Goal: Task Accomplishment & Management: Use online tool/utility

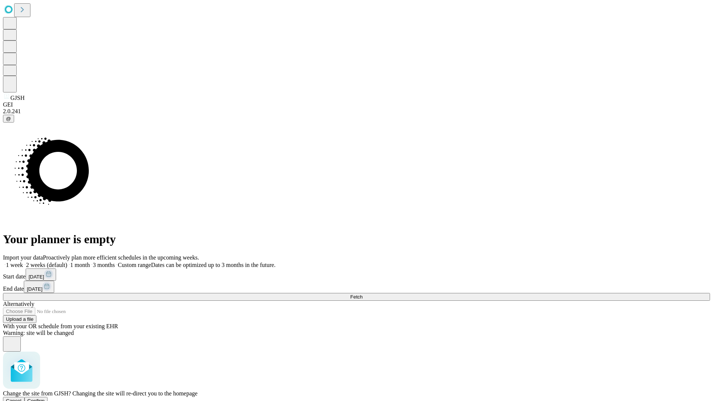
click at [45, 398] on span "Confirm" at bounding box center [35, 401] width 17 height 6
click at [67, 262] on label "2 weeks (default)" at bounding box center [45, 265] width 44 height 6
click at [362, 294] on span "Fetch" at bounding box center [356, 297] width 12 height 6
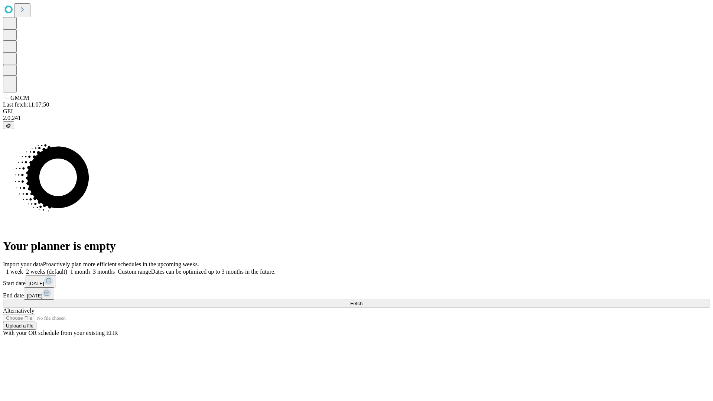
click at [67, 268] on label "2 weeks (default)" at bounding box center [45, 271] width 44 height 6
click at [362, 301] on span "Fetch" at bounding box center [356, 304] width 12 height 6
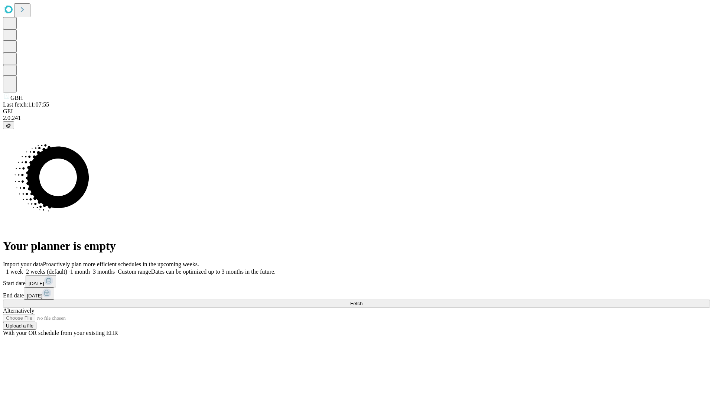
click at [67, 268] on label "2 weeks (default)" at bounding box center [45, 271] width 44 height 6
click at [362, 301] on span "Fetch" at bounding box center [356, 304] width 12 height 6
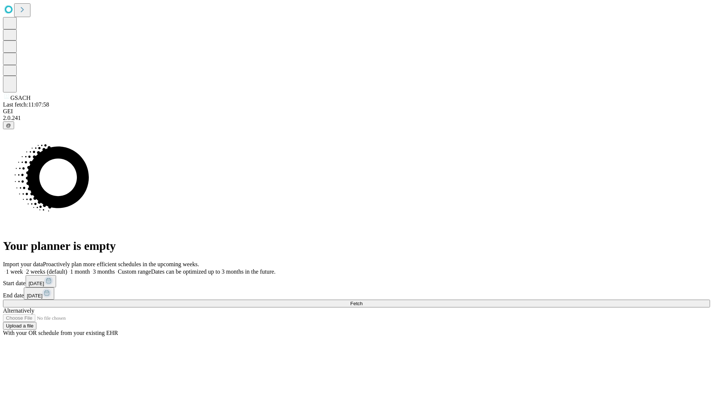
click at [67, 268] on label "2 weeks (default)" at bounding box center [45, 271] width 44 height 6
click at [362, 301] on span "Fetch" at bounding box center [356, 304] width 12 height 6
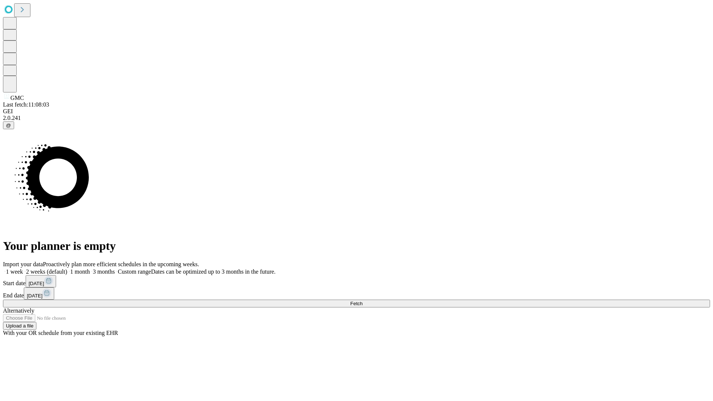
click at [67, 268] on label "2 weeks (default)" at bounding box center [45, 271] width 44 height 6
click at [362, 301] on span "Fetch" at bounding box center [356, 304] width 12 height 6
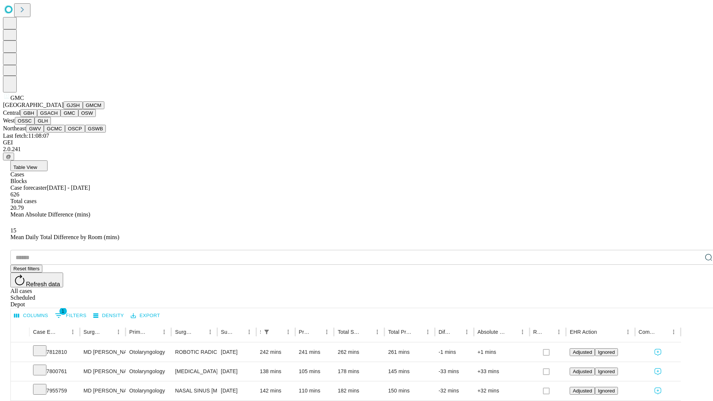
click at [78, 117] on button "OSW" at bounding box center [87, 113] width 18 height 8
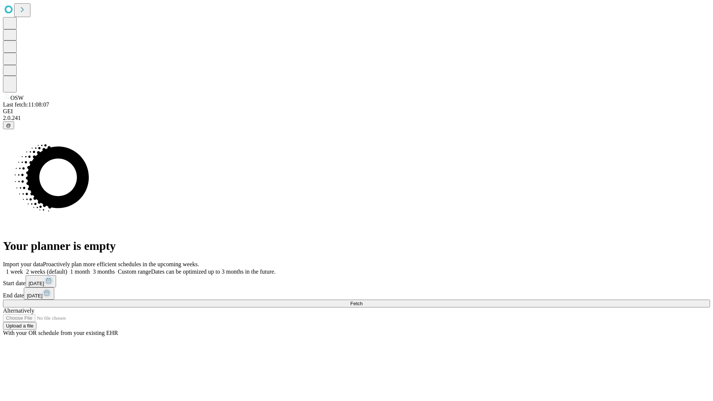
click at [67, 268] on label "2 weeks (default)" at bounding box center [45, 271] width 44 height 6
click at [362, 301] on span "Fetch" at bounding box center [356, 304] width 12 height 6
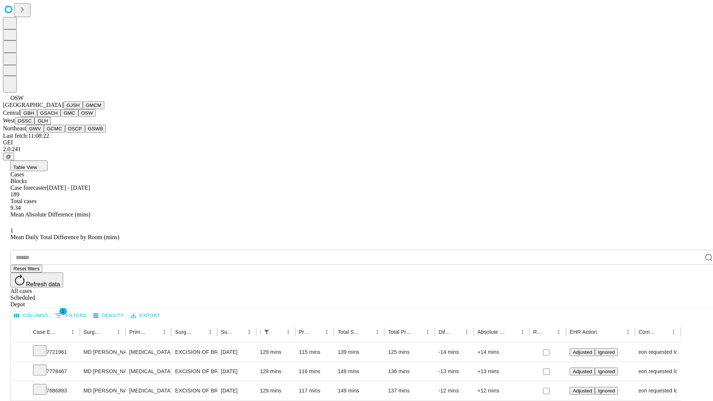
click at [35, 125] on button "OSSC" at bounding box center [25, 121] width 20 height 8
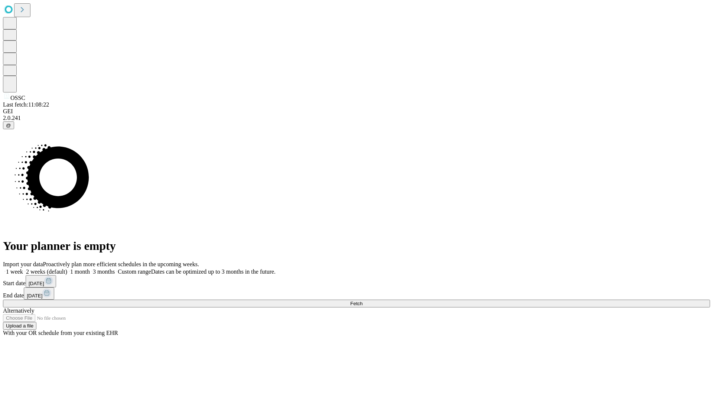
click at [67, 268] on label "2 weeks (default)" at bounding box center [45, 271] width 44 height 6
click at [362, 301] on span "Fetch" at bounding box center [356, 304] width 12 height 6
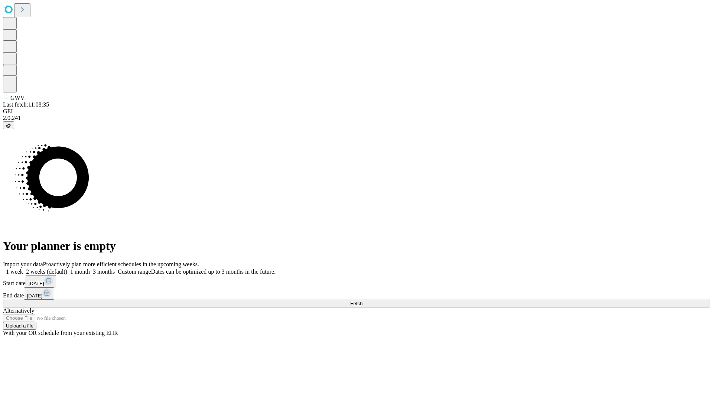
click at [67, 268] on label "2 weeks (default)" at bounding box center [45, 271] width 44 height 6
click at [362, 301] on span "Fetch" at bounding box center [356, 304] width 12 height 6
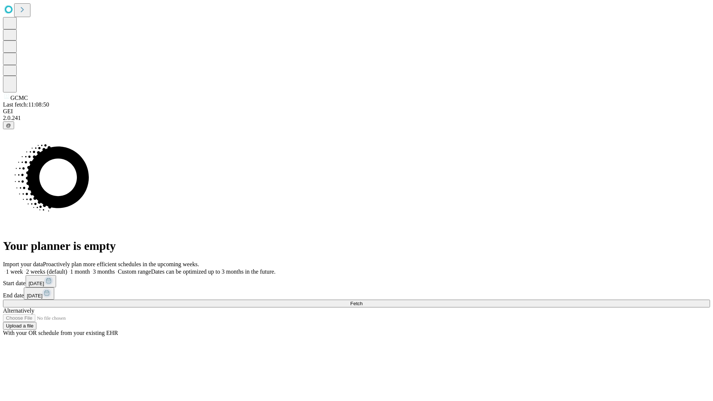
click at [67, 268] on label "2 weeks (default)" at bounding box center [45, 271] width 44 height 6
click at [362, 301] on span "Fetch" at bounding box center [356, 304] width 12 height 6
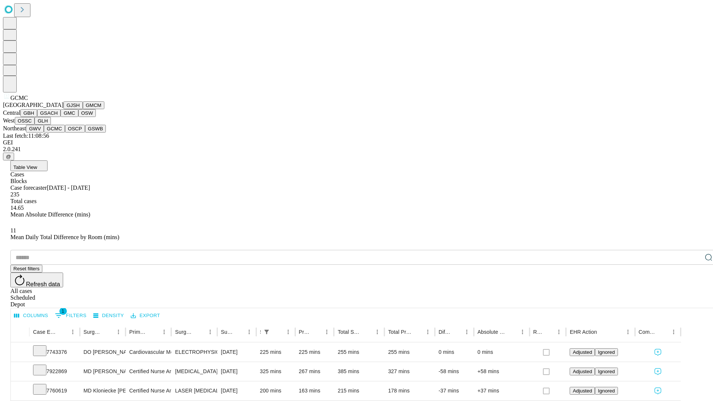
click at [65, 133] on button "OSCP" at bounding box center [75, 129] width 20 height 8
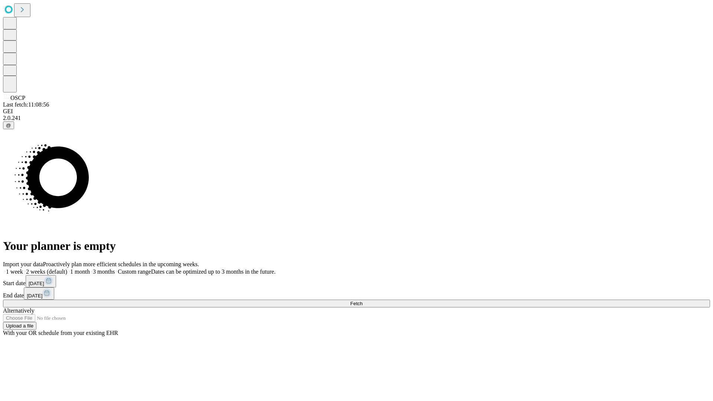
click at [67, 268] on label "2 weeks (default)" at bounding box center [45, 271] width 44 height 6
click at [362, 301] on span "Fetch" at bounding box center [356, 304] width 12 height 6
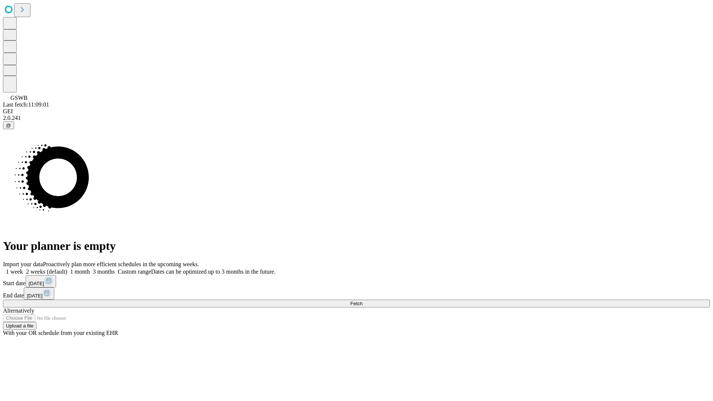
click at [67, 268] on label "2 weeks (default)" at bounding box center [45, 271] width 44 height 6
click at [362, 301] on span "Fetch" at bounding box center [356, 304] width 12 height 6
